Goal: Communication & Community: Answer question/provide support

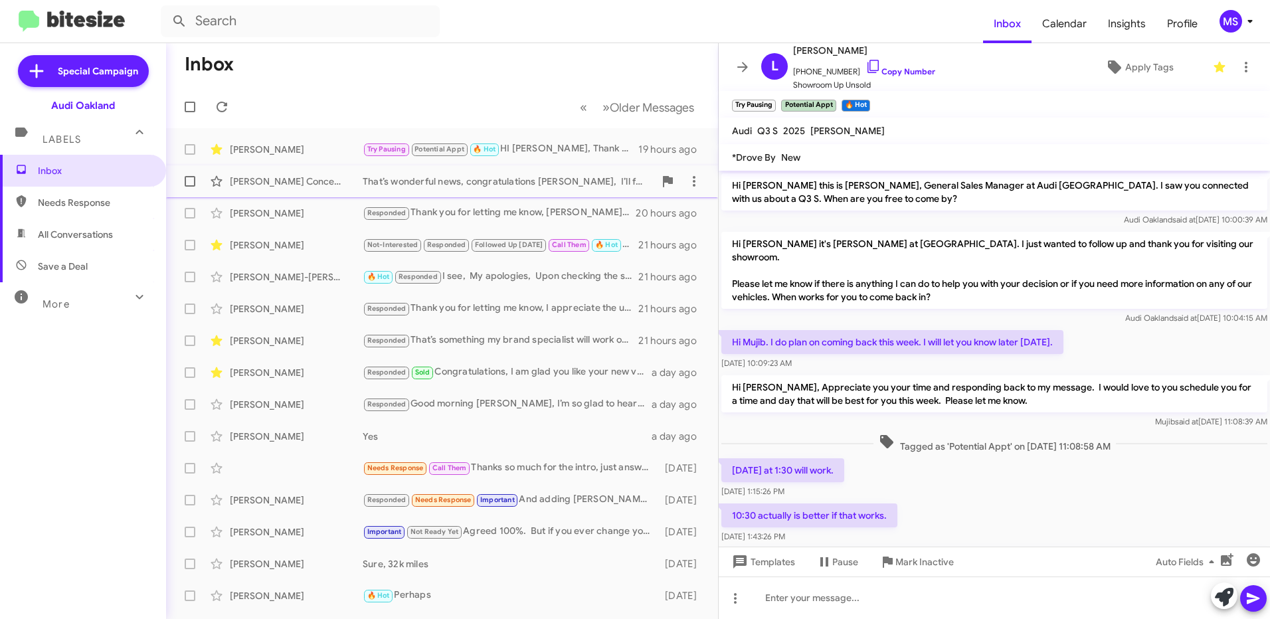
scroll to position [58, 0]
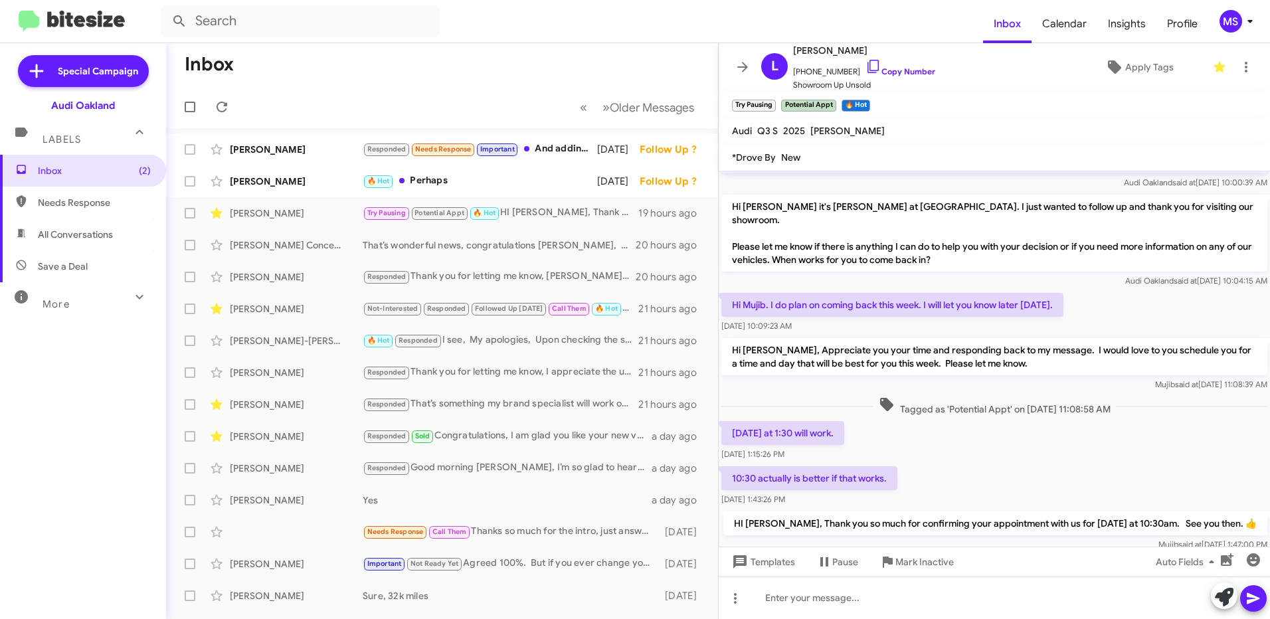
scroll to position [58, 0]
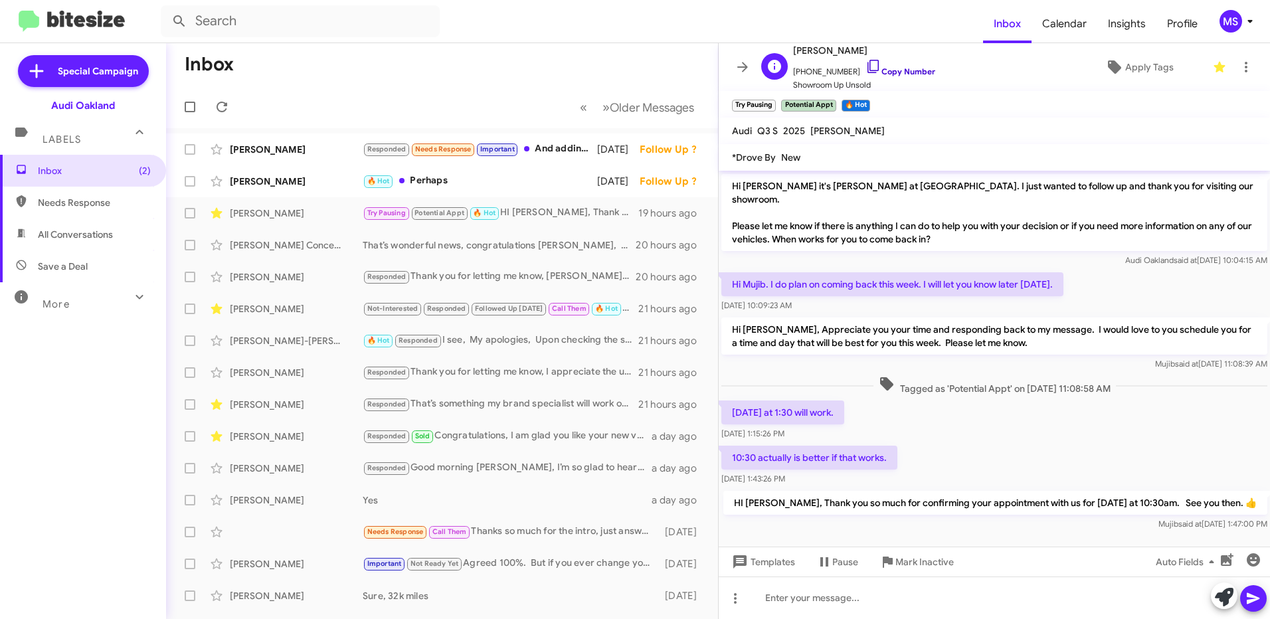
click at [905, 69] on link "Copy Number" at bounding box center [901, 71] width 70 height 10
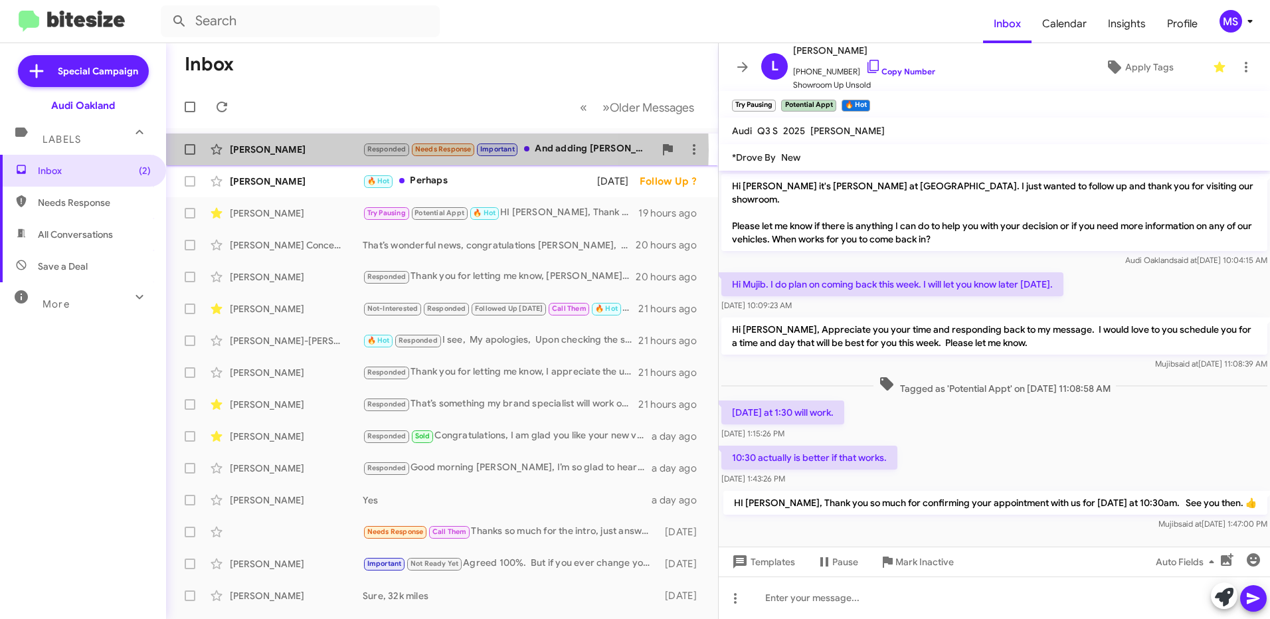
click at [326, 150] on div "[PERSON_NAME]" at bounding box center [296, 149] width 133 height 13
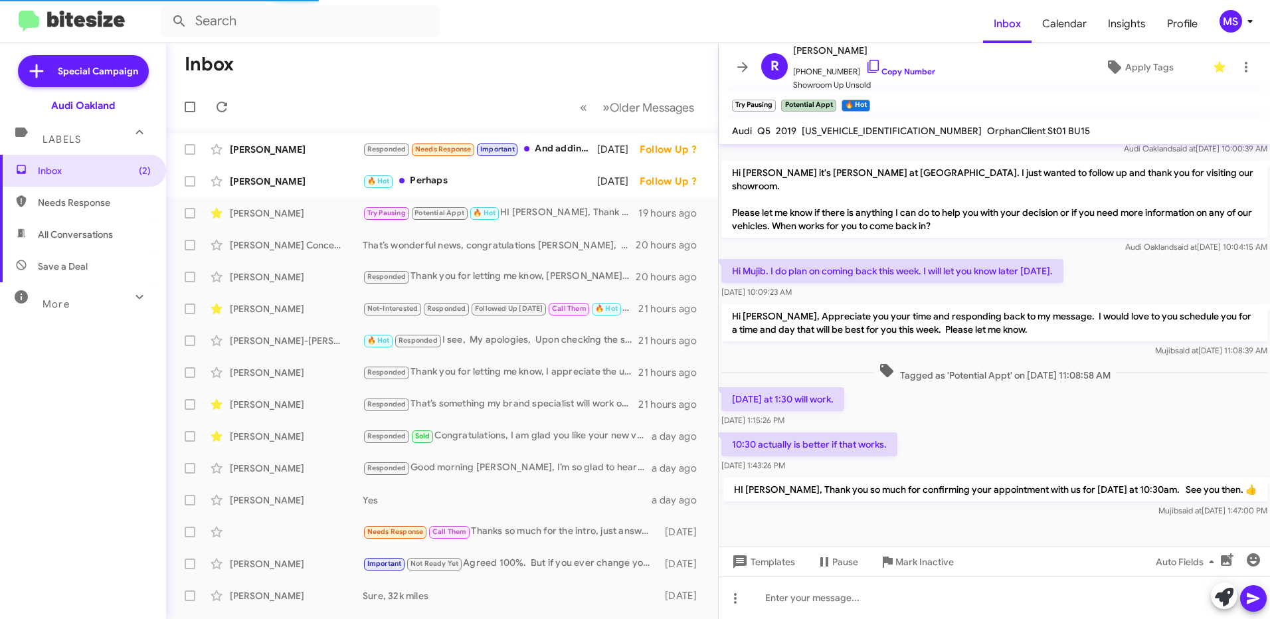
scroll to position [124, 0]
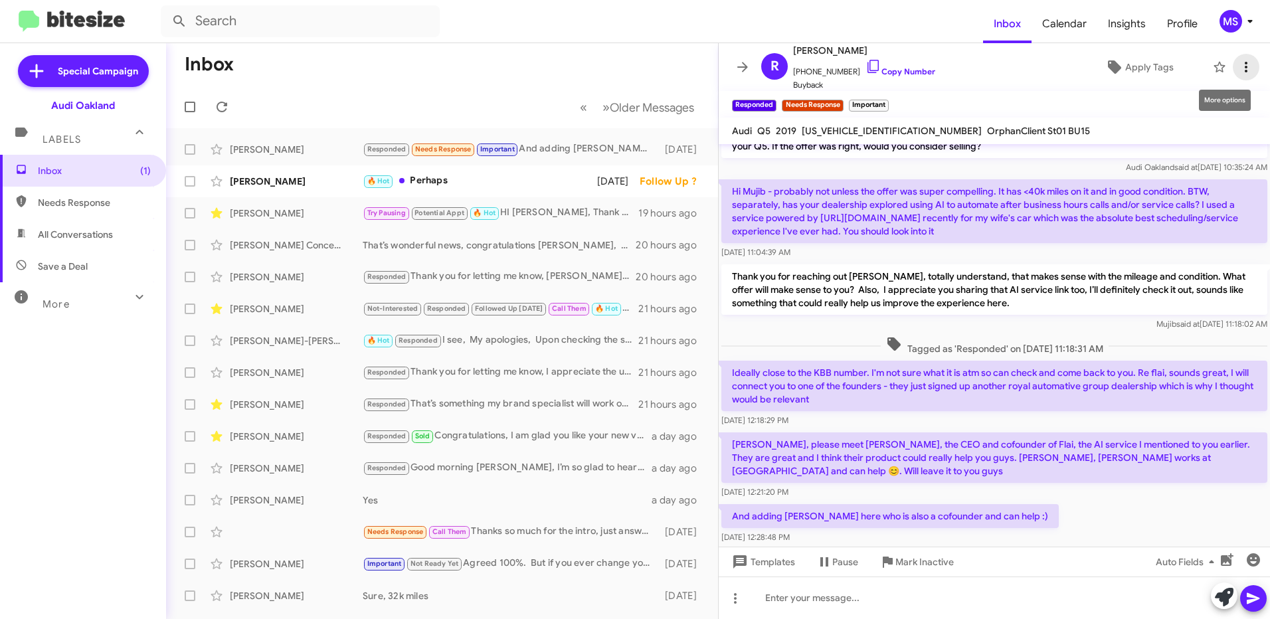
click at [1239, 68] on icon at bounding box center [1247, 67] width 16 height 16
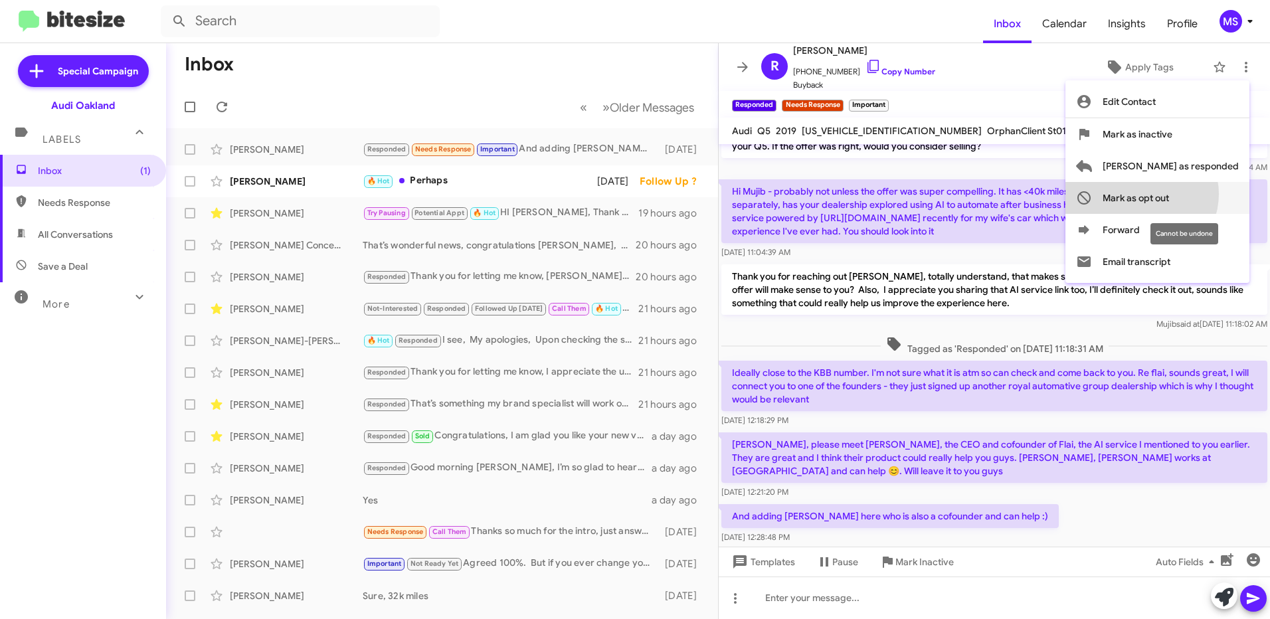
click at [1169, 194] on span "Mark as opt out" at bounding box center [1136, 198] width 66 height 32
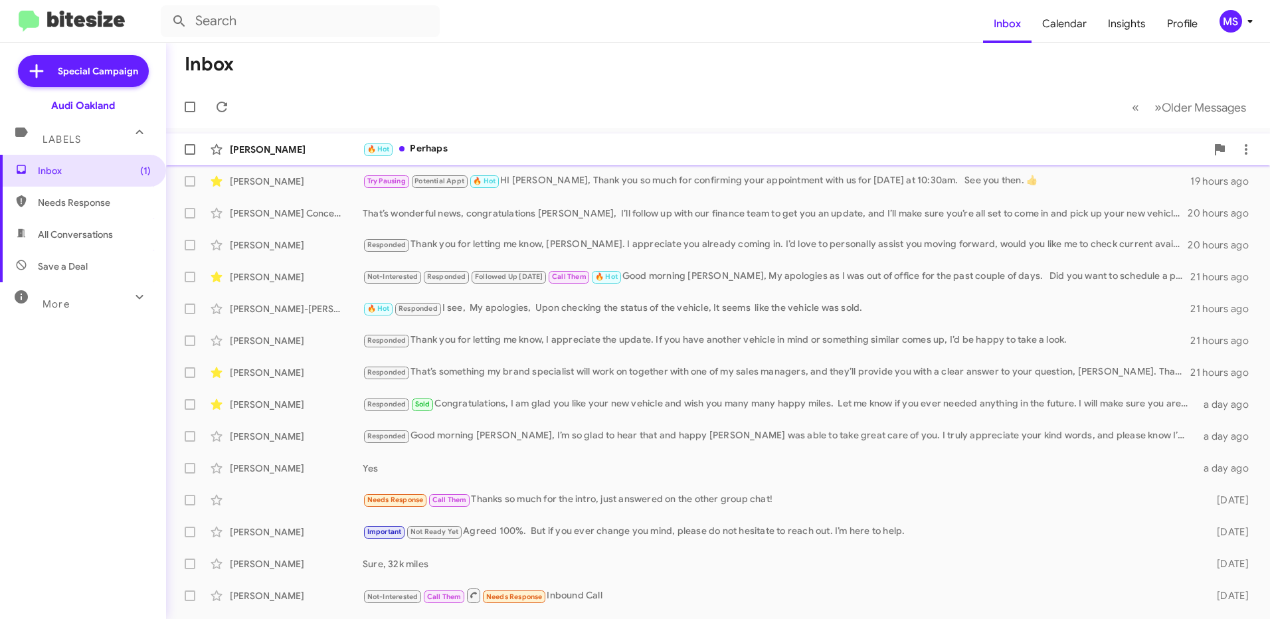
click at [330, 147] on div "[PERSON_NAME]" at bounding box center [296, 149] width 133 height 13
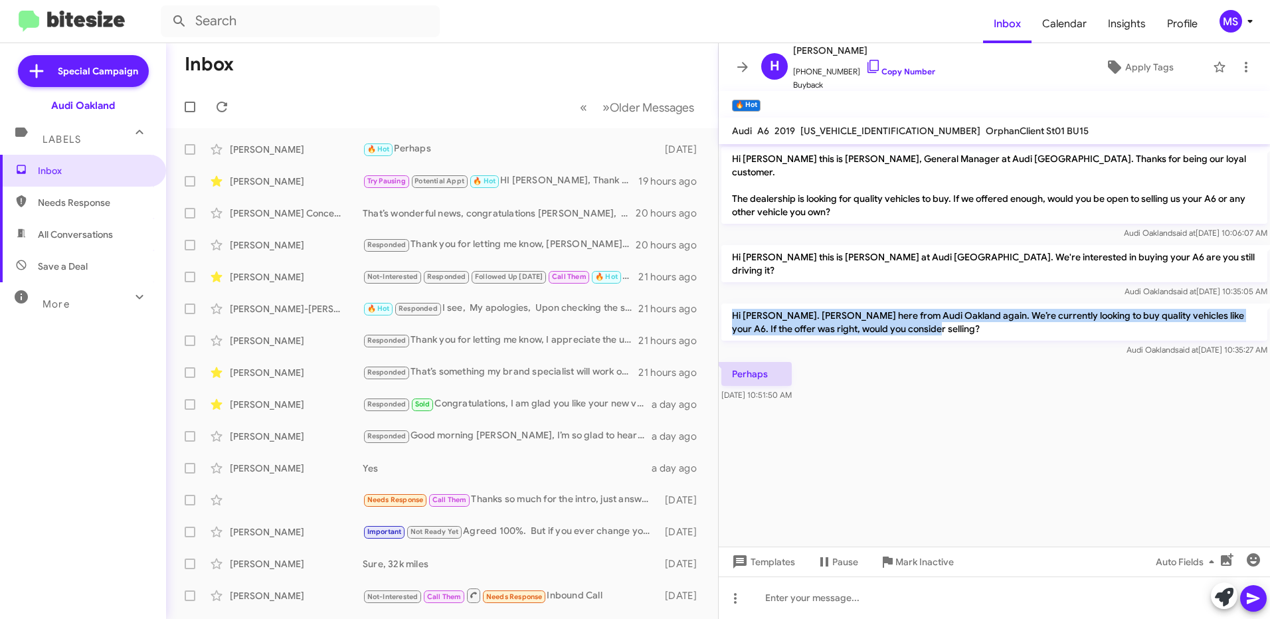
drag, startPoint x: 940, startPoint y: 302, endPoint x: 733, endPoint y: 282, distance: 208.3
click at [733, 304] on p "Hi Howard. Mujib Syed here from Audi Oakland again. We’re currently looking to …" at bounding box center [995, 322] width 546 height 37
copy p "Hi Howard. Mujib Syed here from Audi Oakland again. We’re currently looking to …"
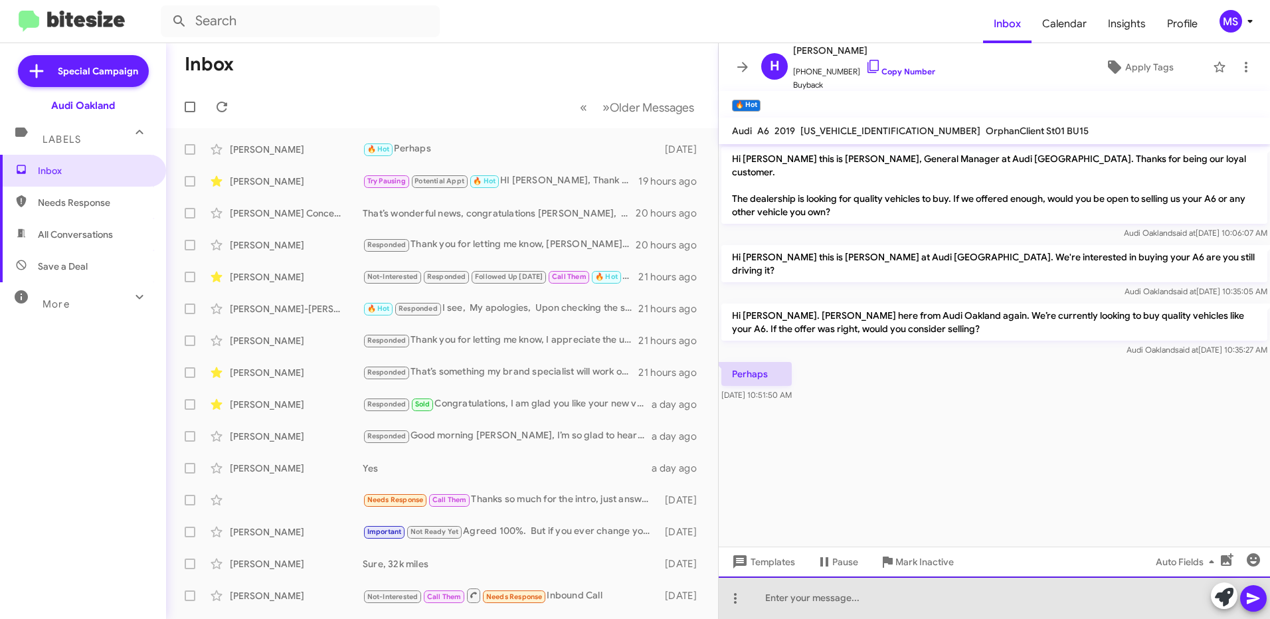
click at [878, 597] on div at bounding box center [995, 598] width 552 height 43
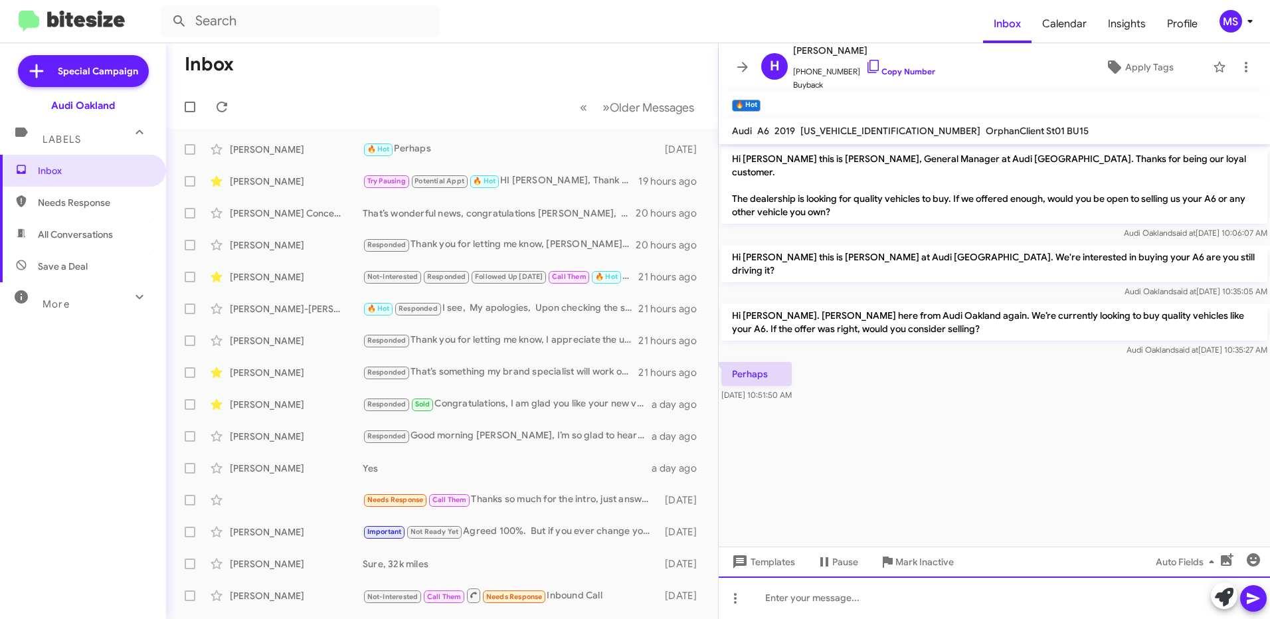
paste div
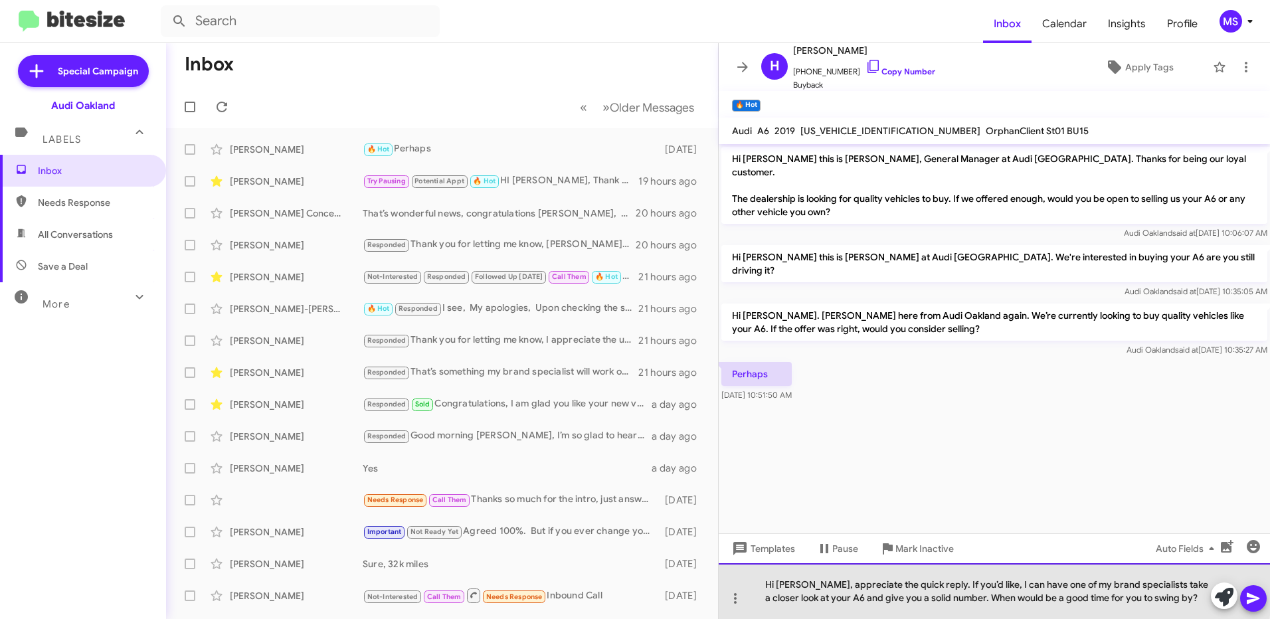
click at [764, 589] on div "Hi Howard, appreciate the quick reply. If you’d like, I can have one of my bran…" at bounding box center [995, 591] width 552 height 56
click at [927, 583] on div "Hi Howard, appreciate the quick reply. If you’d like, I can have one of my bran…" at bounding box center [995, 591] width 552 height 56
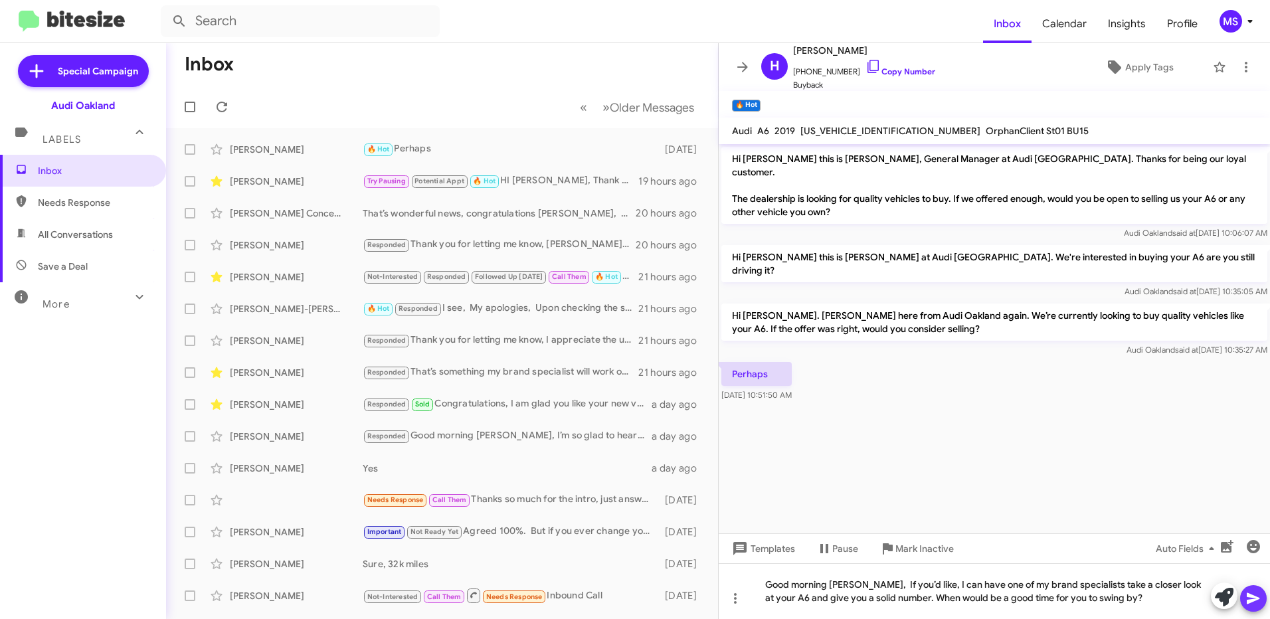
click at [1255, 601] on icon at bounding box center [1253, 598] width 13 height 11
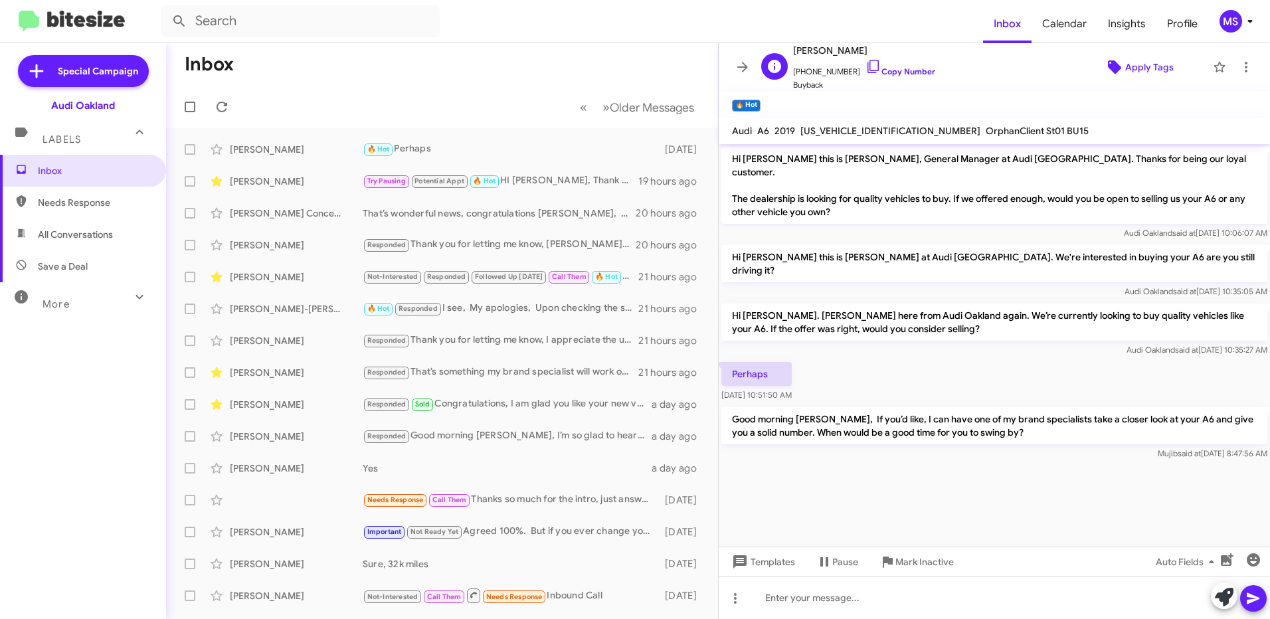
click at [1141, 66] on span "Apply Tags" at bounding box center [1150, 67] width 49 height 24
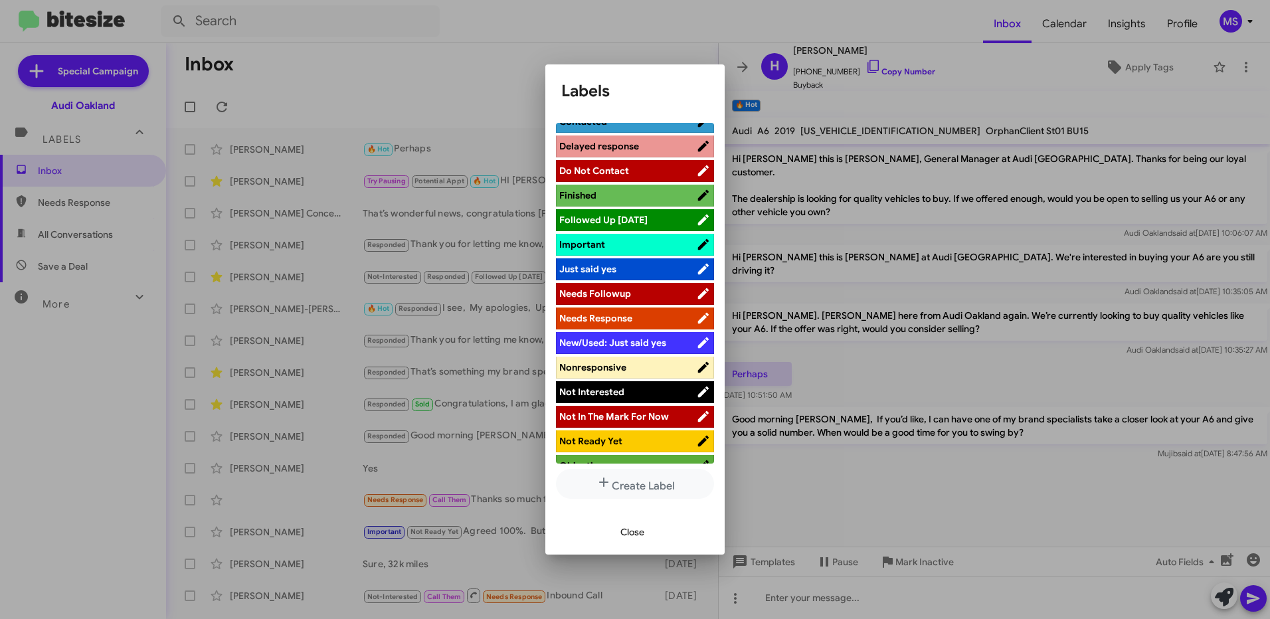
scroll to position [598, 0]
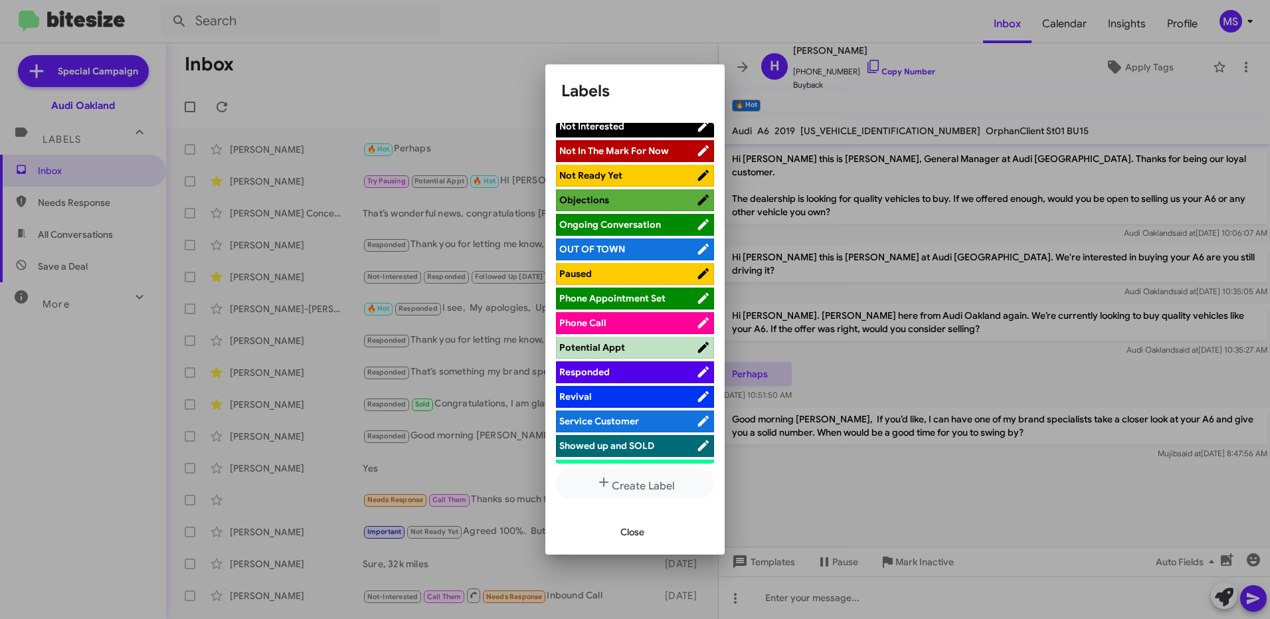
click at [635, 368] on span "Responded" at bounding box center [627, 371] width 137 height 13
click at [630, 534] on span "Close" at bounding box center [633, 532] width 24 height 24
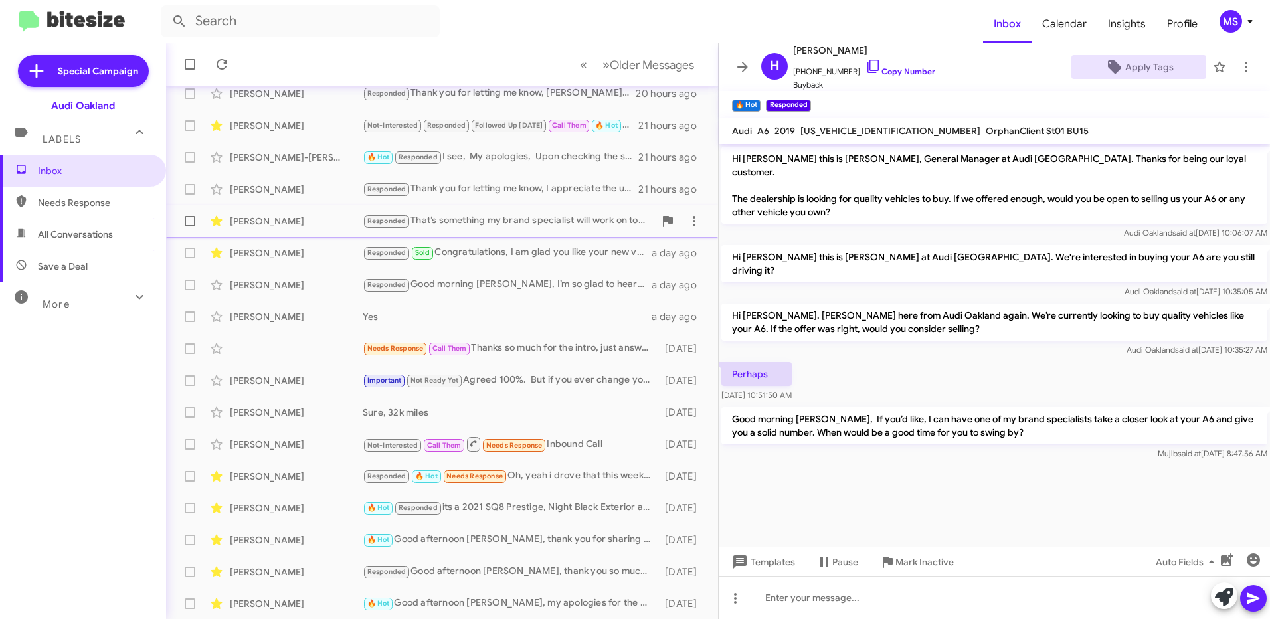
scroll to position [152, 0]
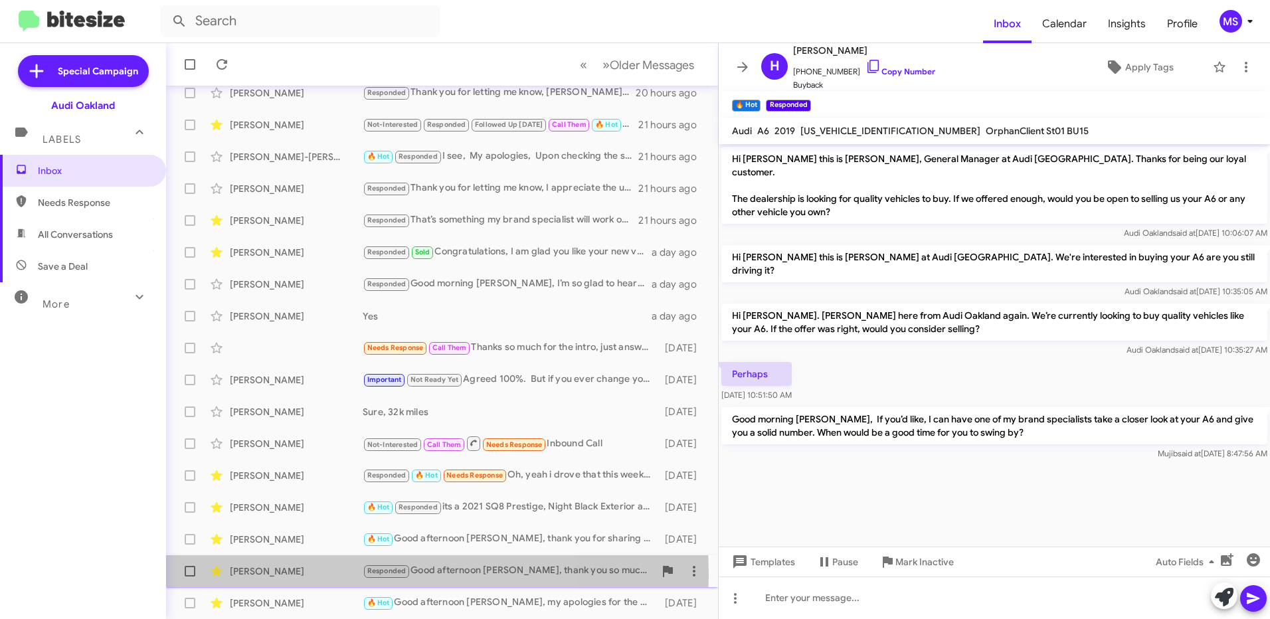
click at [305, 575] on div "[PERSON_NAME]" at bounding box center [296, 571] width 133 height 13
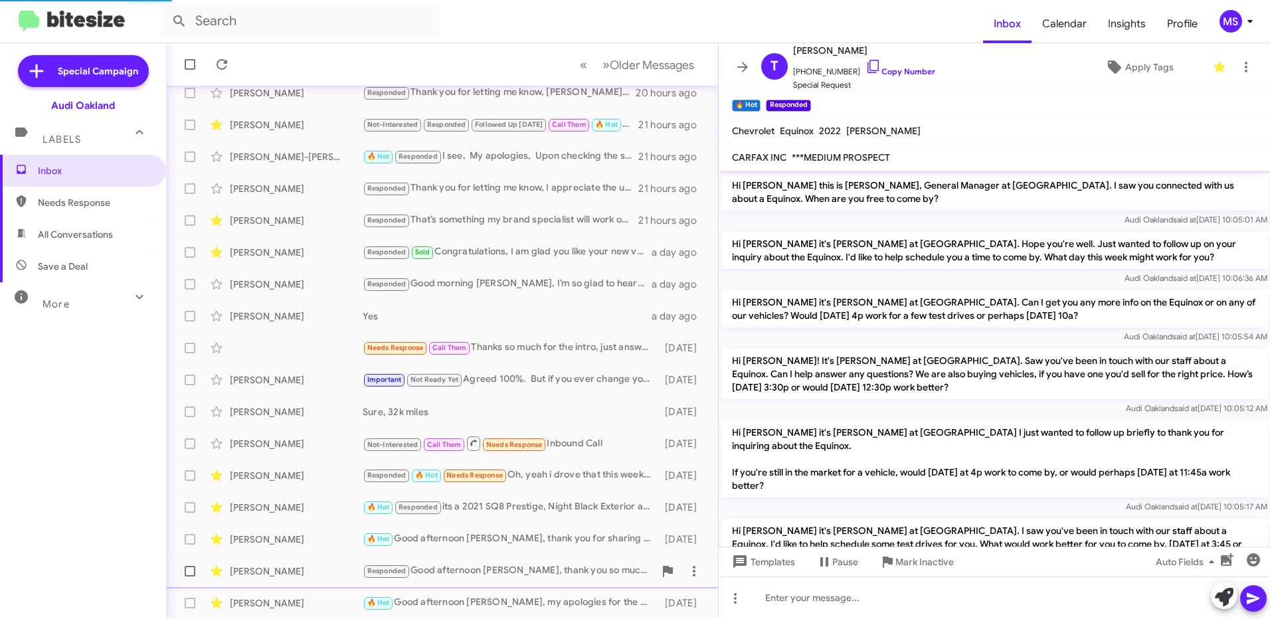
scroll to position [478, 0]
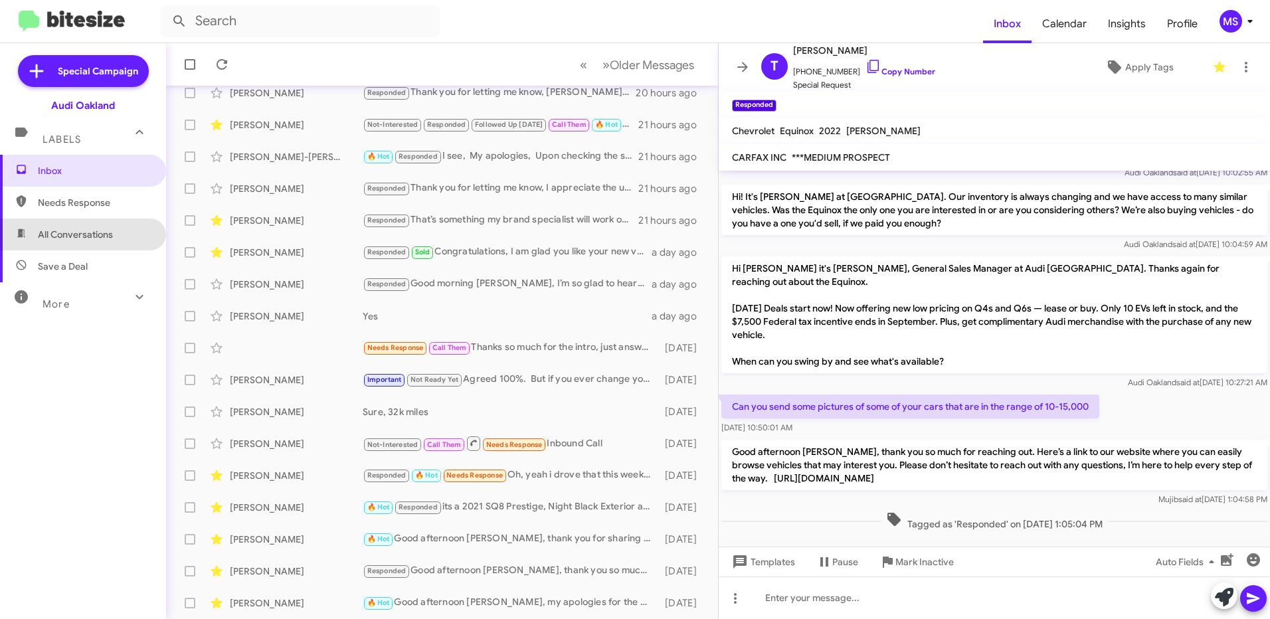
click at [112, 235] on span "All Conversations" at bounding box center [75, 234] width 75 height 13
type input "in:all-conversations"
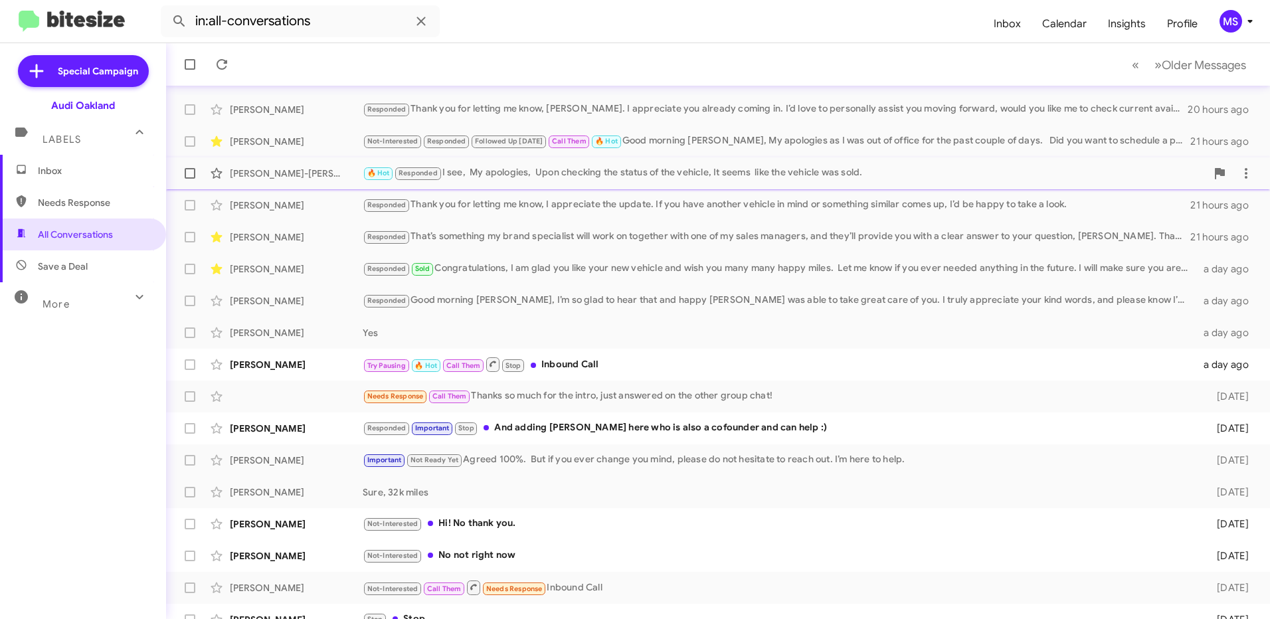
scroll to position [152, 0]
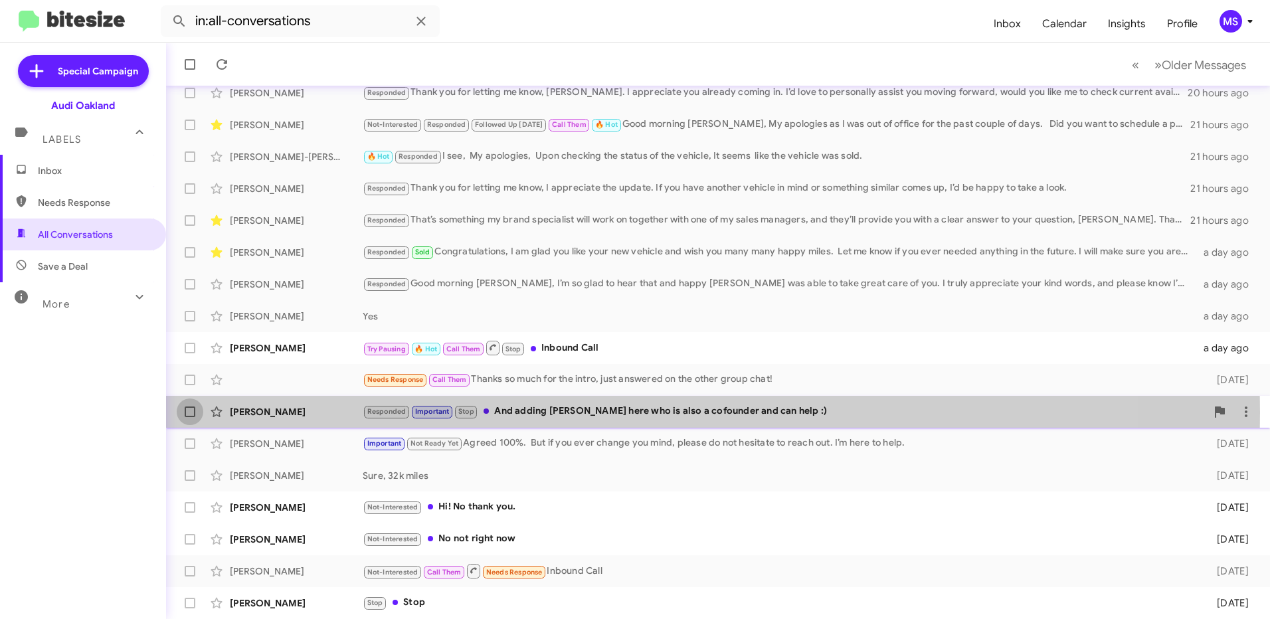
click at [187, 413] on span at bounding box center [190, 412] width 11 height 11
click at [189, 417] on input "checkbox" at bounding box center [189, 417] width 1 height 1
checkbox input "true"
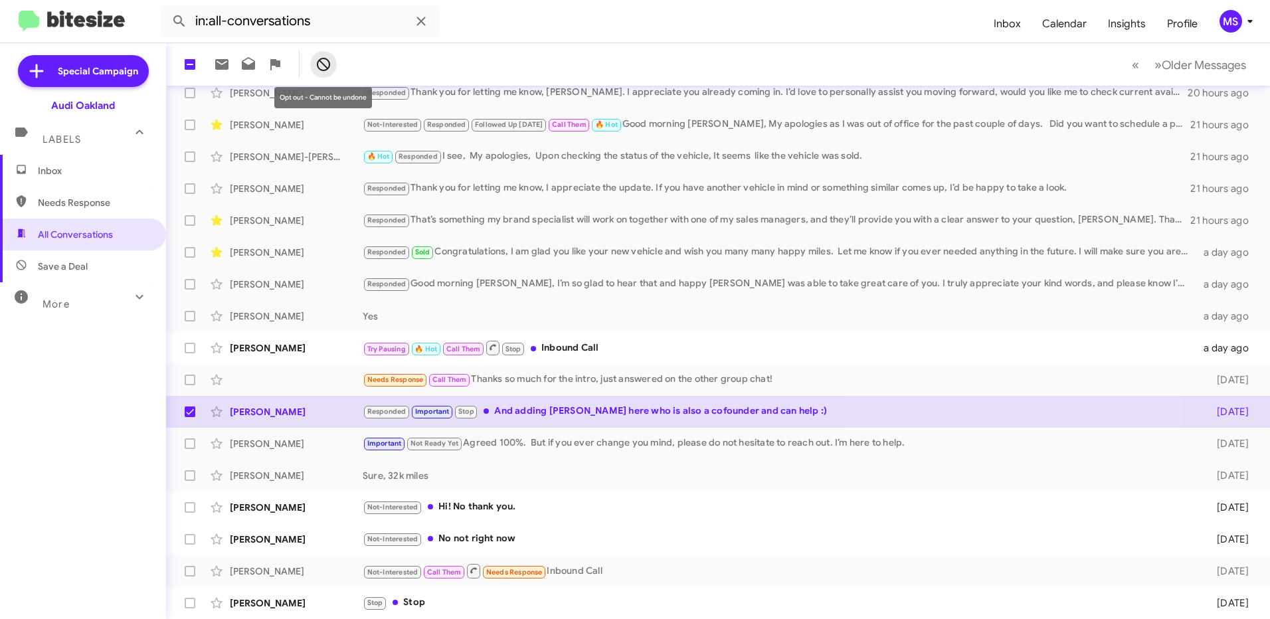
click at [315, 70] on span at bounding box center [323, 64] width 27 height 16
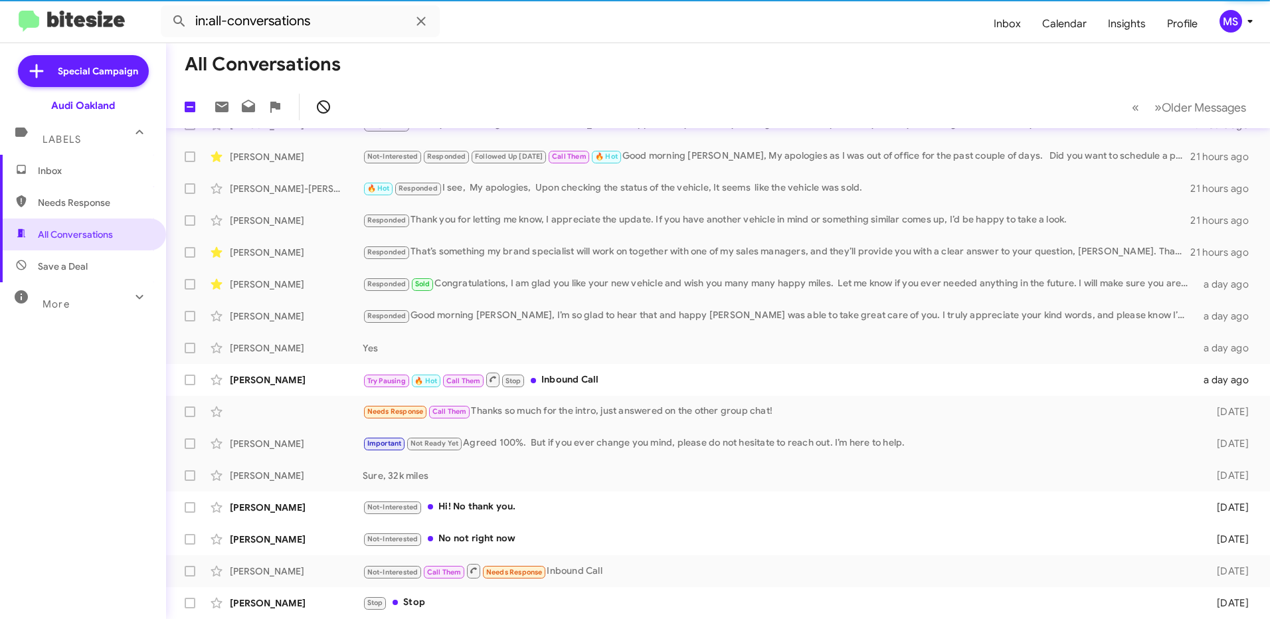
scroll to position [120, 0]
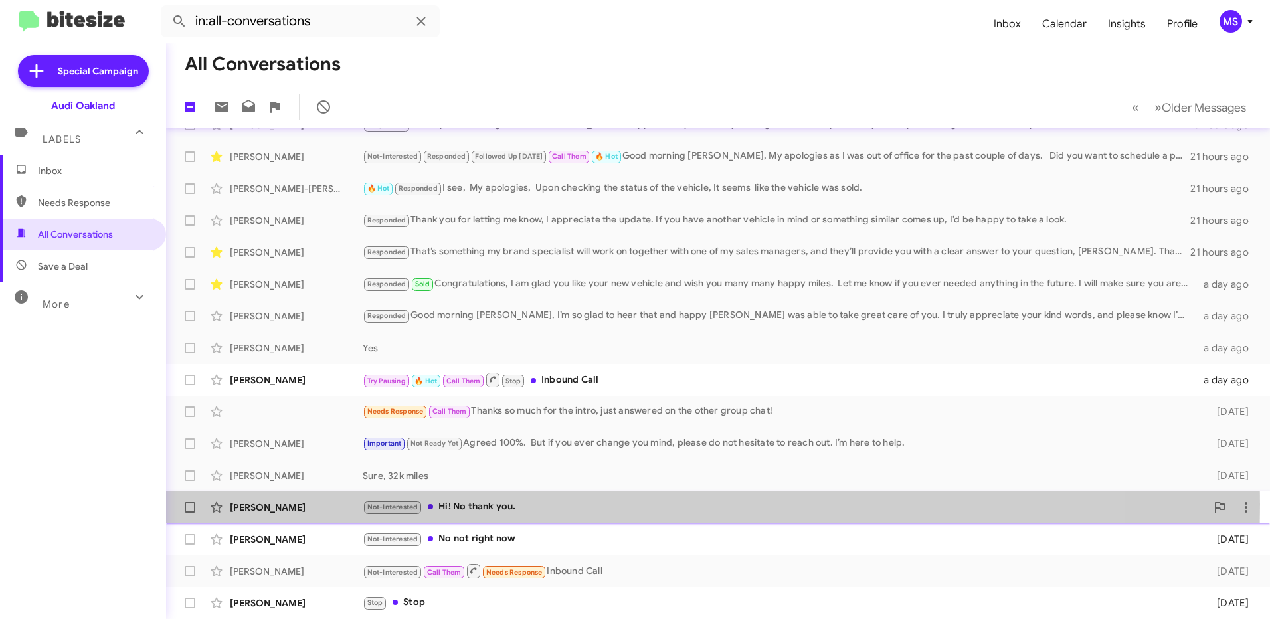
click at [349, 504] on div "Quinn Arnhols" at bounding box center [296, 507] width 133 height 13
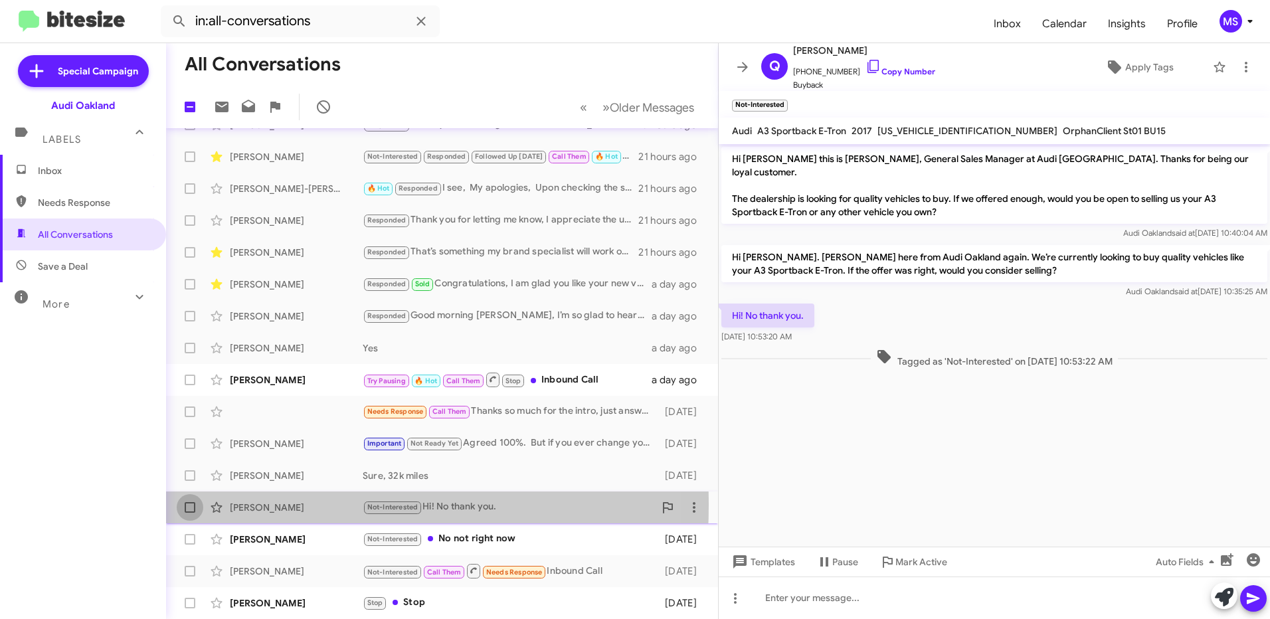
click at [188, 505] on span at bounding box center [190, 507] width 11 height 11
click at [189, 513] on input "checkbox" at bounding box center [189, 513] width 1 height 1
checkbox input "true"
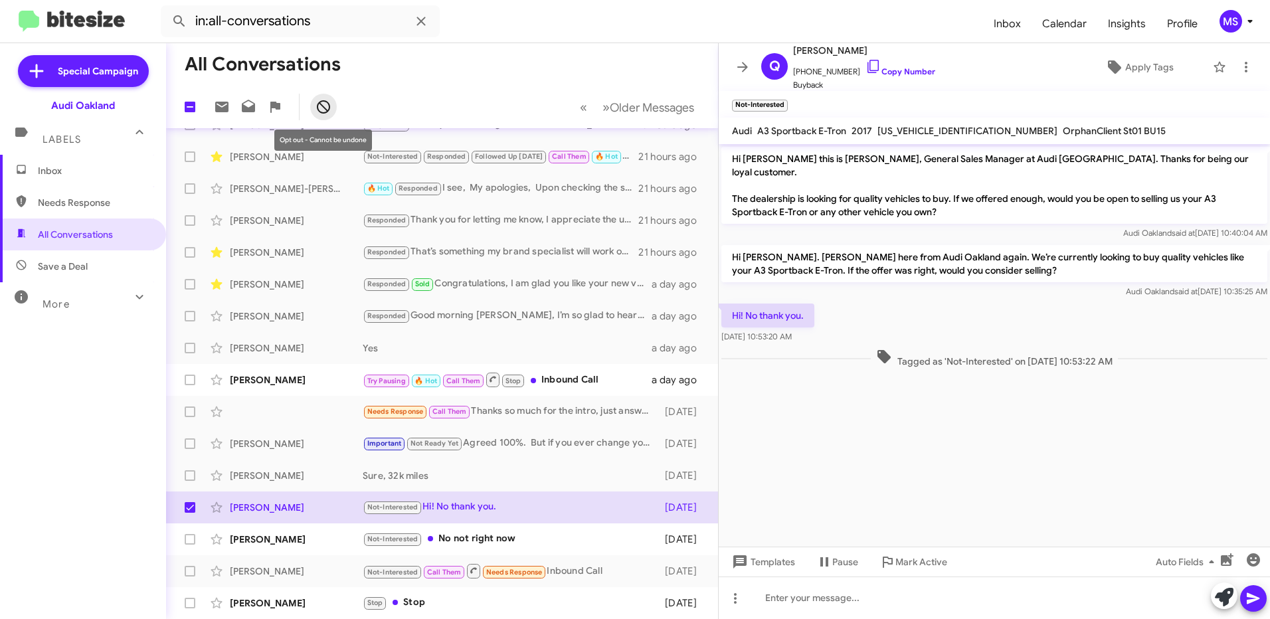
click at [324, 109] on icon at bounding box center [324, 107] width 16 height 16
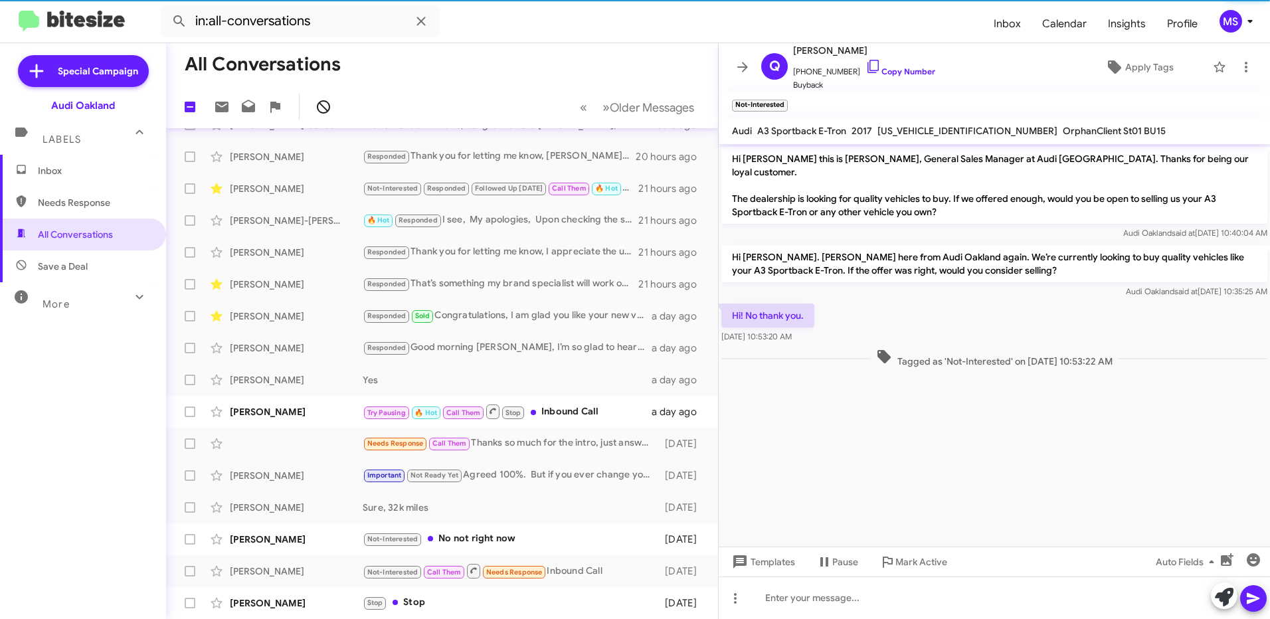
scroll to position [88, 0]
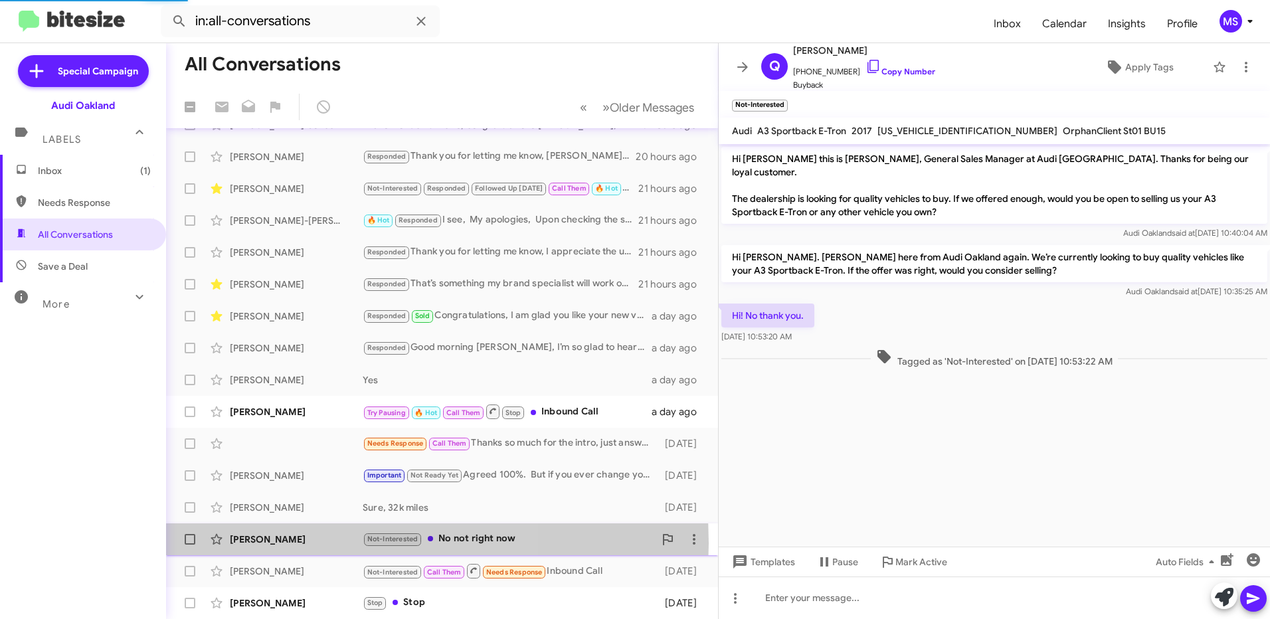
click at [286, 544] on mat-action-list "Howard Rew 🔥 Hot Responded Good morning Howard, If you’d like, I can have one o…" at bounding box center [442, 329] width 552 height 579
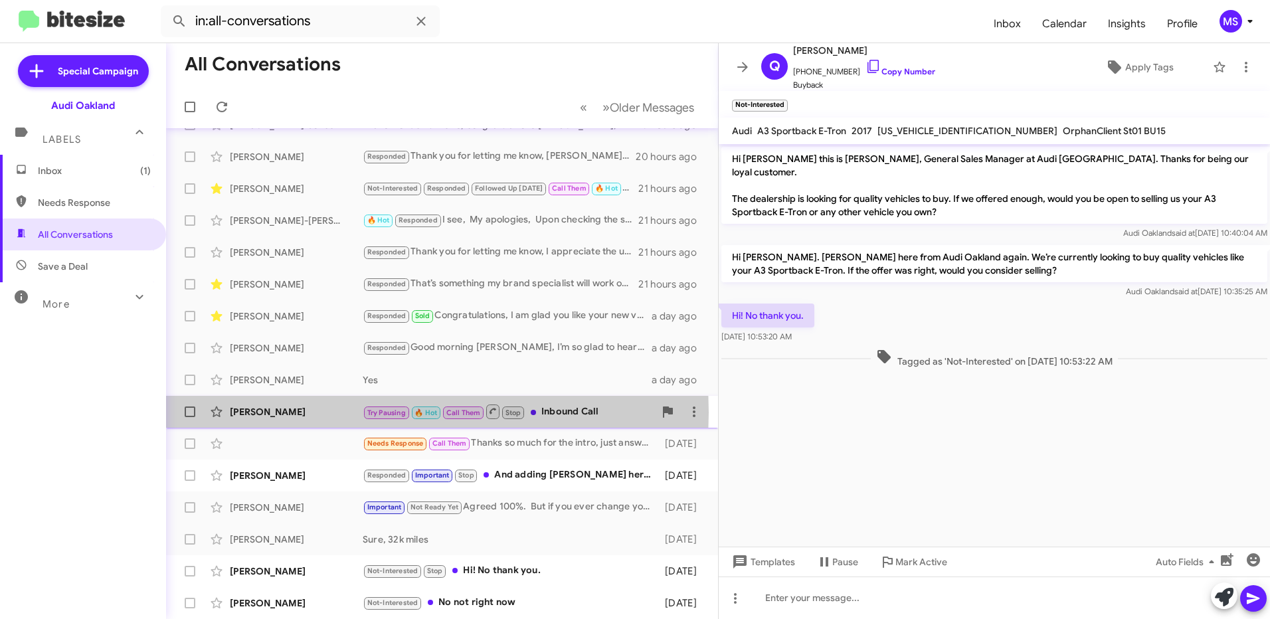
click at [317, 413] on div "Michael Santillan" at bounding box center [296, 411] width 133 height 13
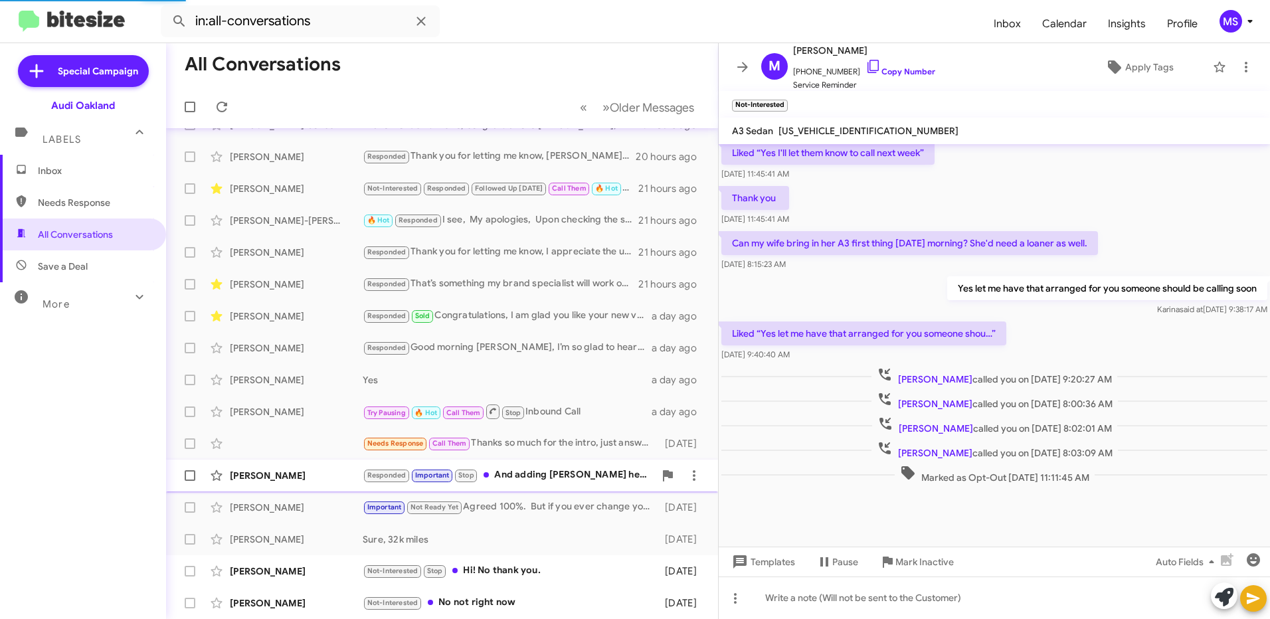
click at [306, 474] on div "[PERSON_NAME]" at bounding box center [296, 475] width 133 height 13
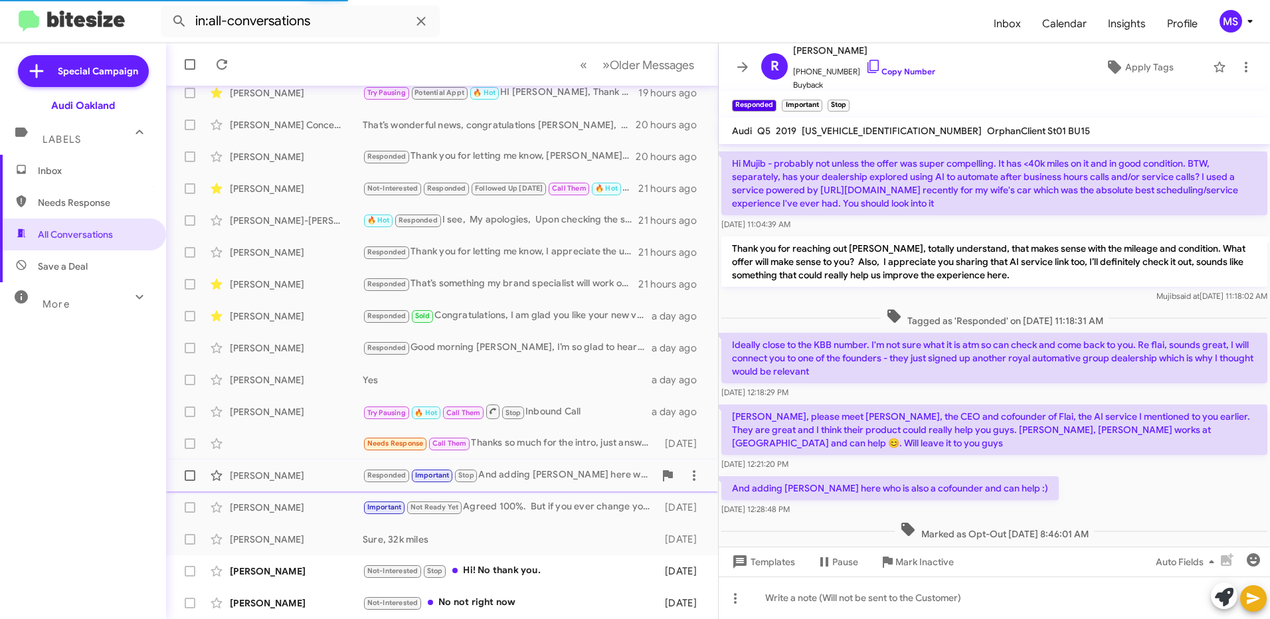
scroll to position [152, 0]
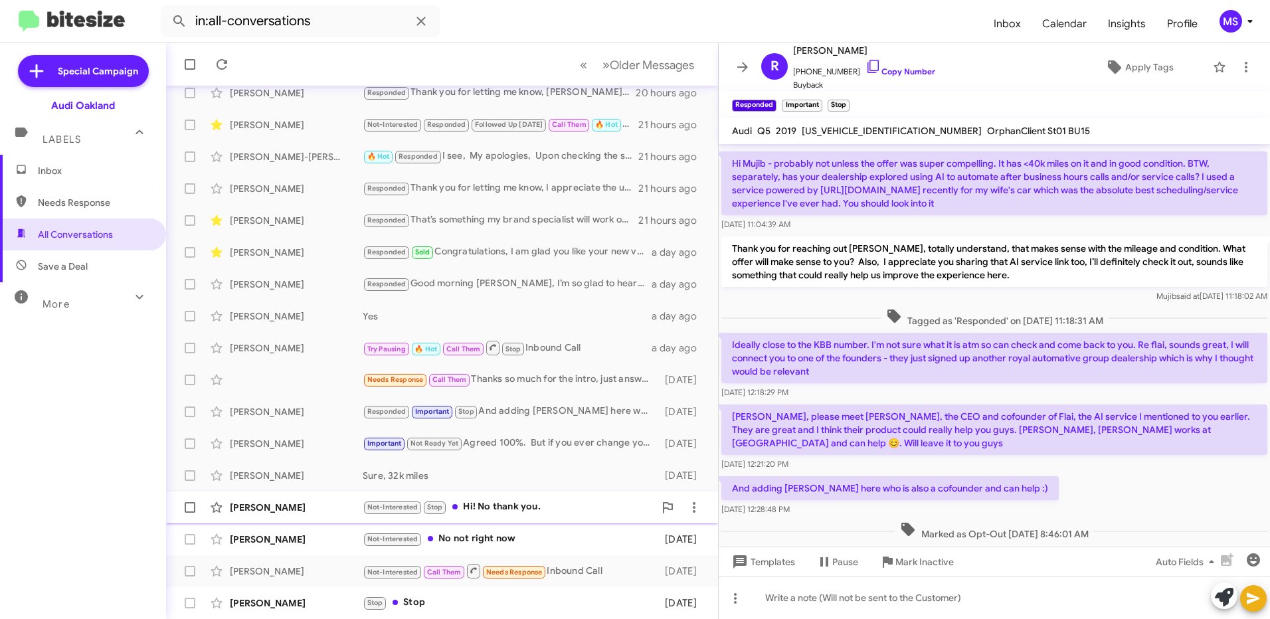
click at [304, 512] on div "Quinn Arnhols" at bounding box center [296, 507] width 133 height 13
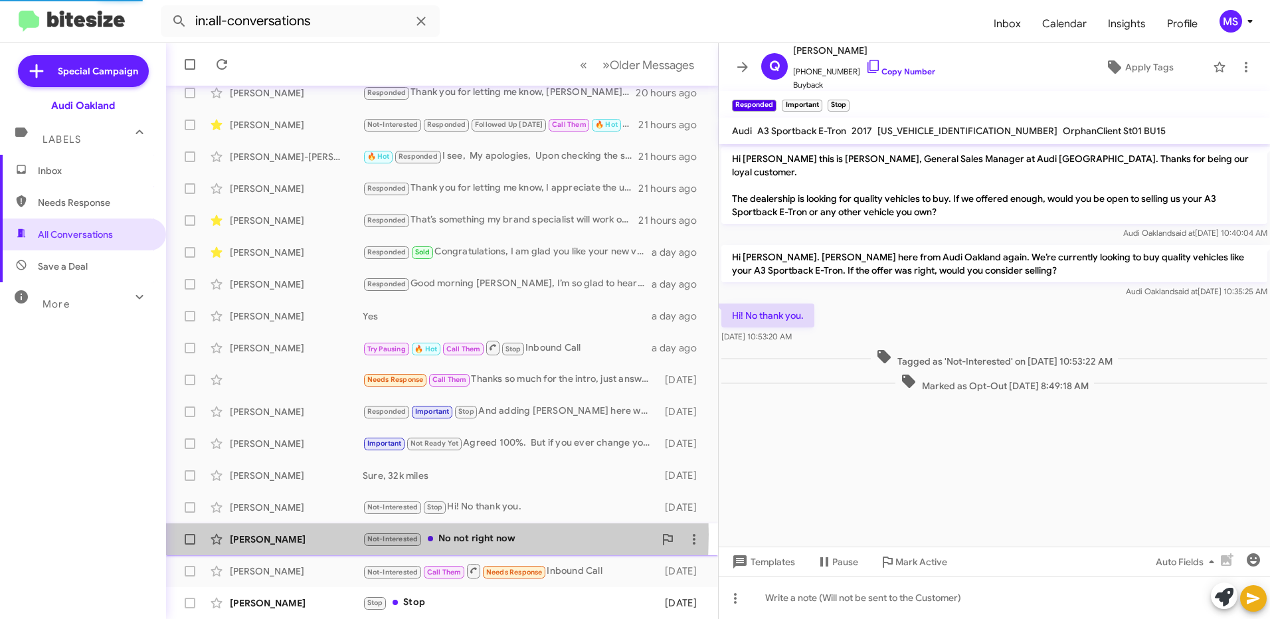
click at [312, 535] on div "Melinda Mangabay" at bounding box center [296, 539] width 133 height 13
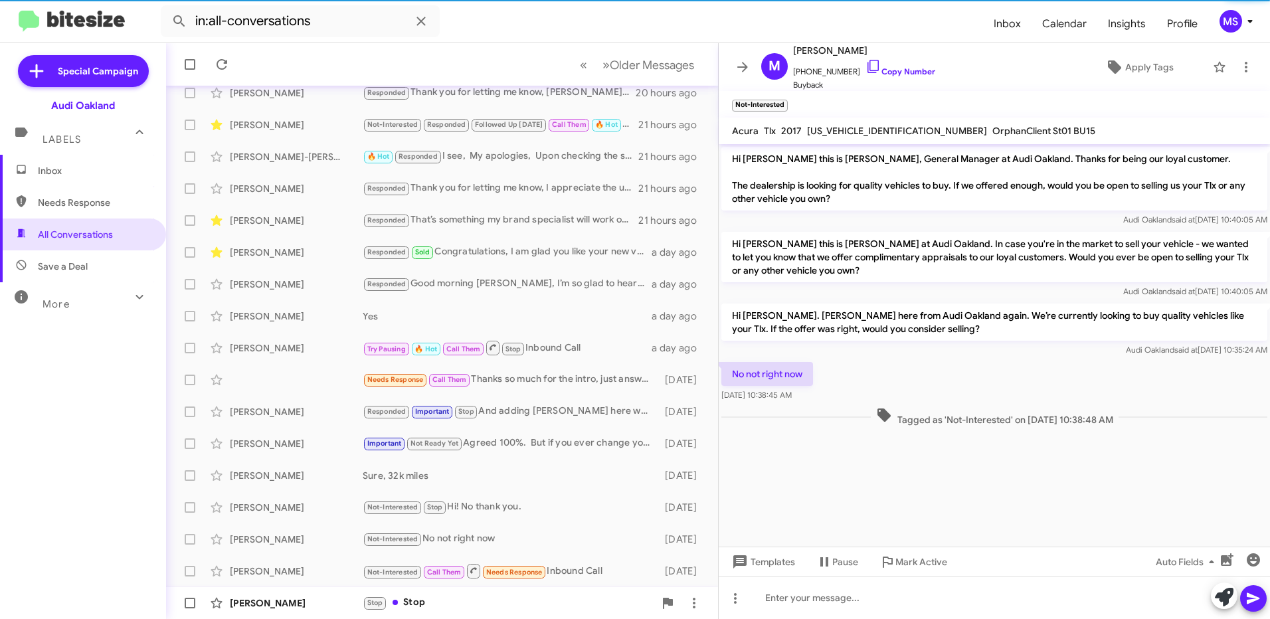
click at [326, 601] on div "Christopher Sumanovenegas" at bounding box center [296, 603] width 133 height 13
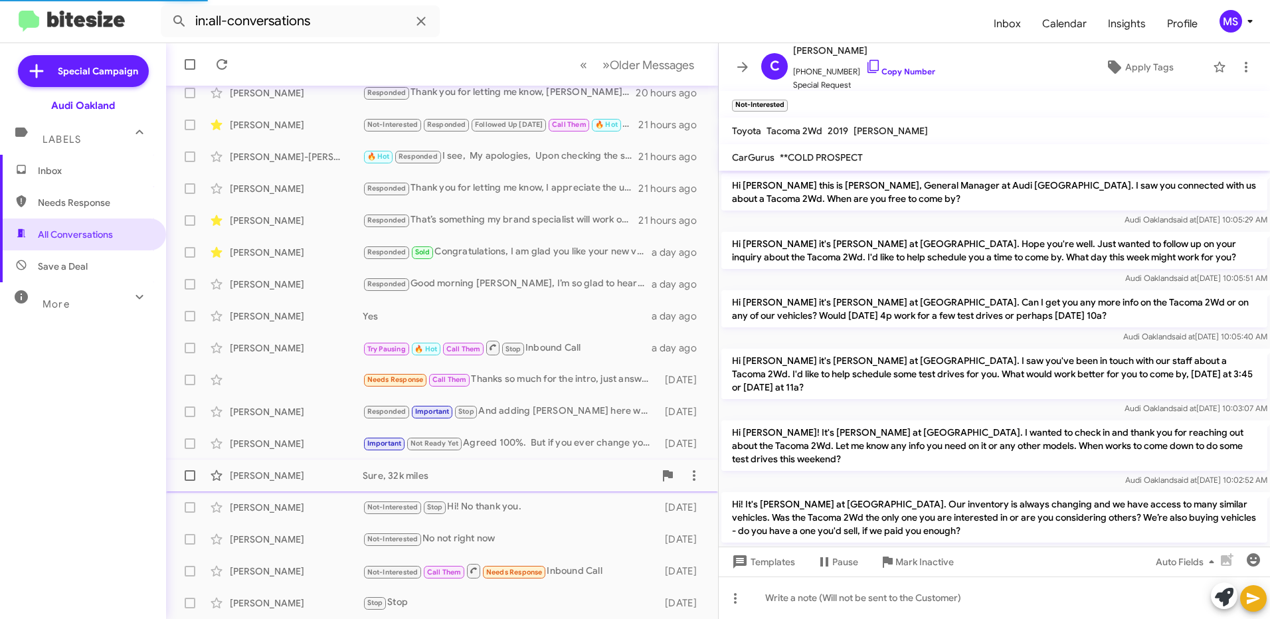
scroll to position [211, 0]
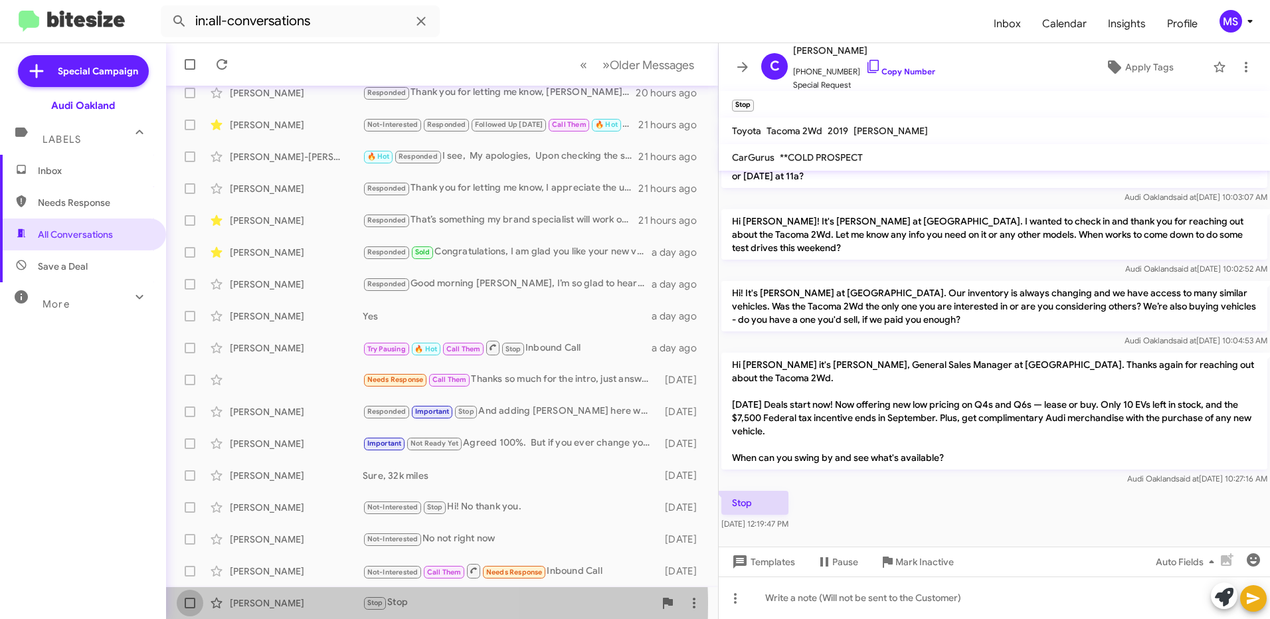
click at [191, 605] on span at bounding box center [190, 603] width 11 height 11
click at [190, 609] on input "checkbox" at bounding box center [189, 609] width 1 height 1
checkbox input "true"
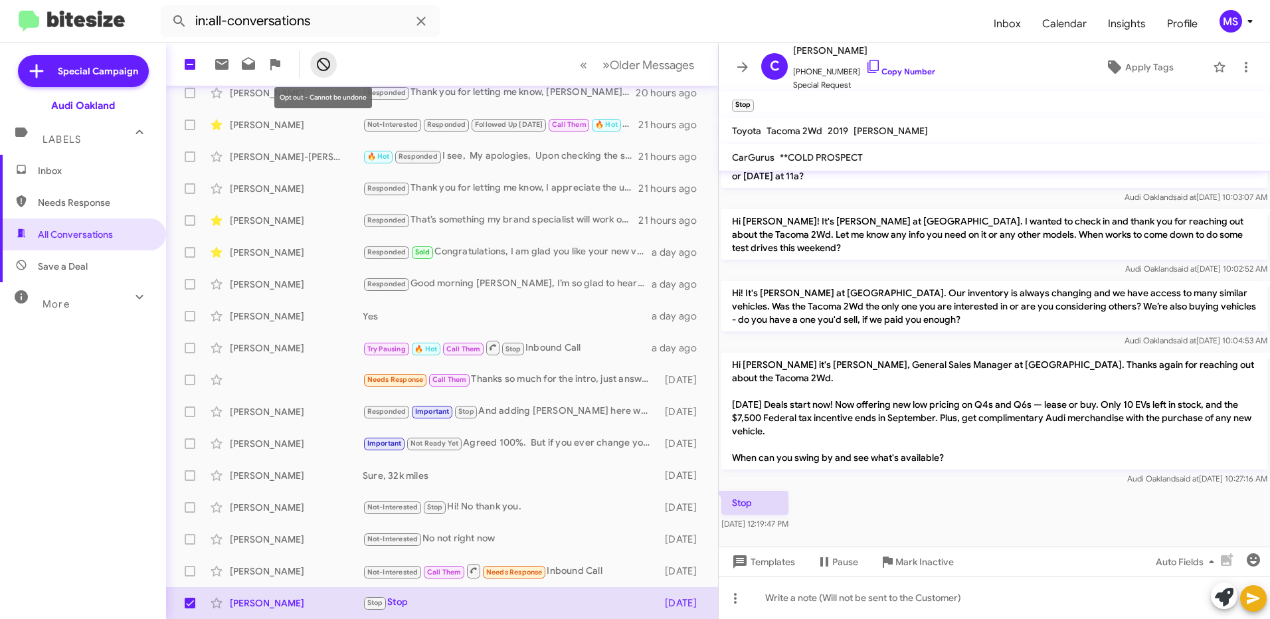
click at [324, 66] on icon at bounding box center [324, 64] width 16 height 16
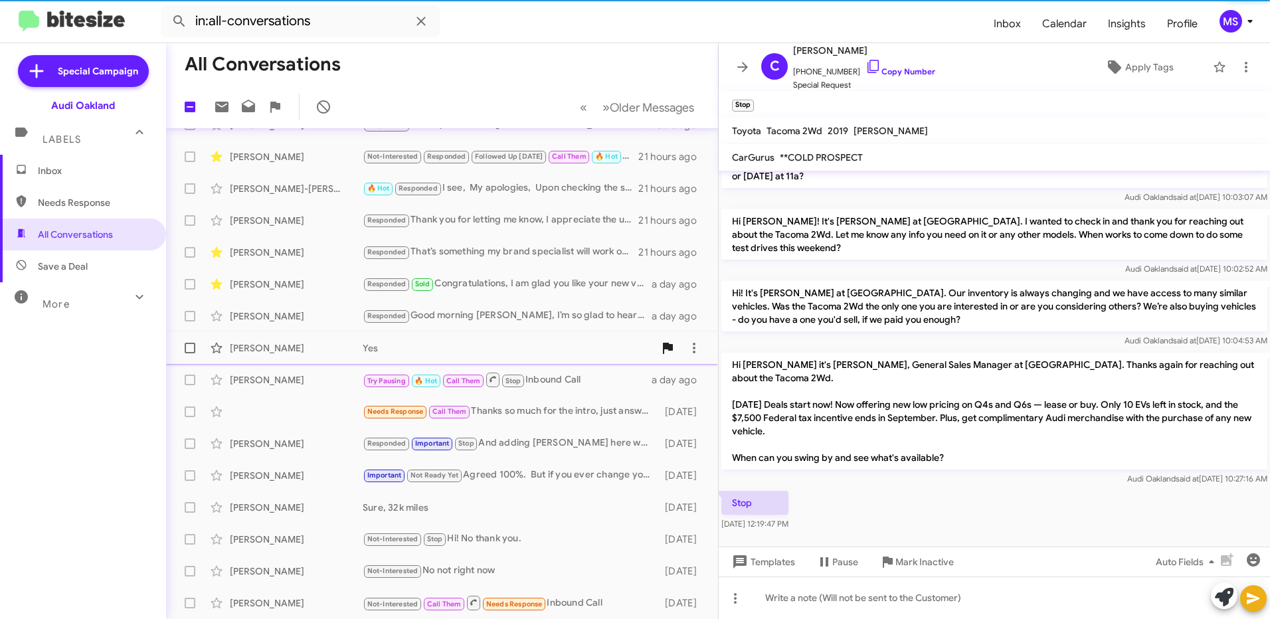
scroll to position [120, 0]
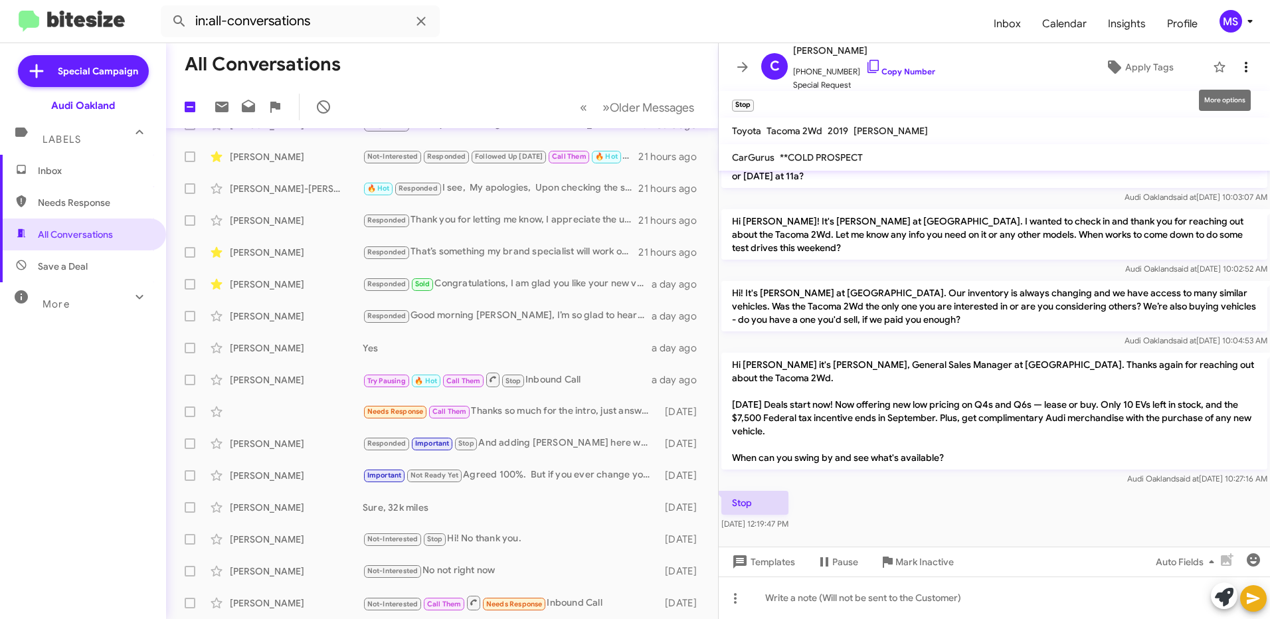
click at [1239, 72] on icon at bounding box center [1247, 67] width 16 height 16
